Goal: Information Seeking & Learning: Learn about a topic

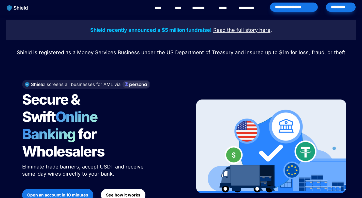
click at [105, 19] on div "Shield recently announced a $5 million fundraise! Read the full story here . Sh…" at bounding box center [181, 121] width 362 height 213
click at [222, 7] on link "****" at bounding box center [224, 8] width 11 height 6
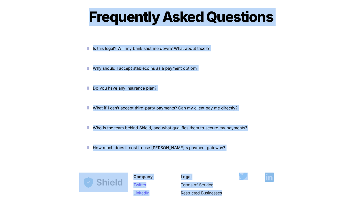
scroll to position [1767, 0]
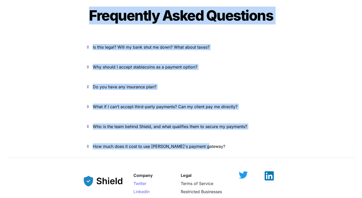
drag, startPoint x: 82, startPoint y: 13, endPoint x: 227, endPoint y: 130, distance: 185.5
click at [227, 130] on div "Frequently Asked Questions Is this legal? Will my bank shut me down? What about…" at bounding box center [181, 80] width 204 height 150
copy div "Frequently Asked Questions Is this legal? Will my bank shut me down? What about…"
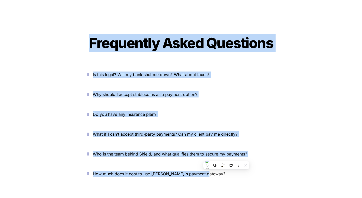
scroll to position [1740, 0]
